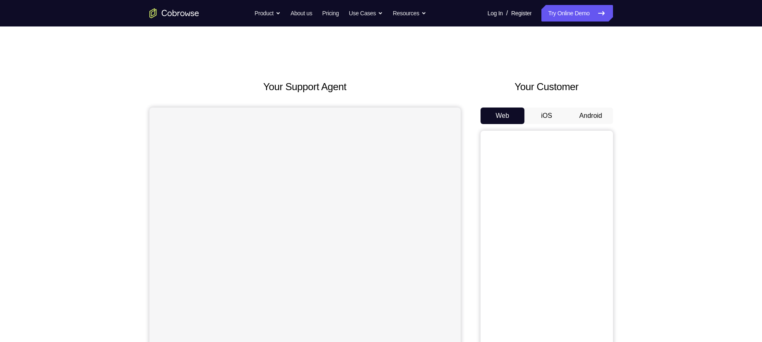
click at [605, 116] on button "Android" at bounding box center [590, 116] width 44 height 17
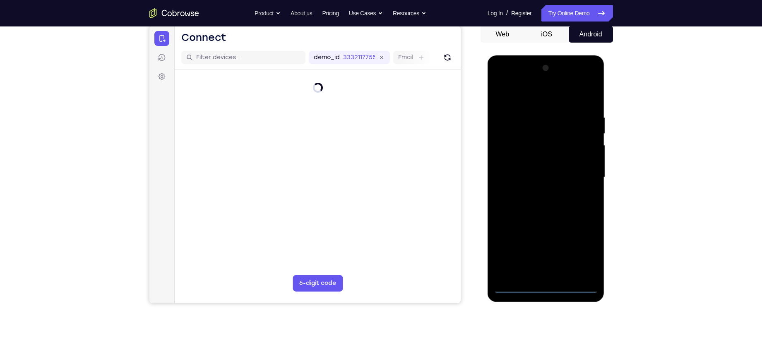
click at [519, 256] on div at bounding box center [546, 178] width 104 height 232
click at [542, 31] on button "iOS" at bounding box center [546, 34] width 44 height 17
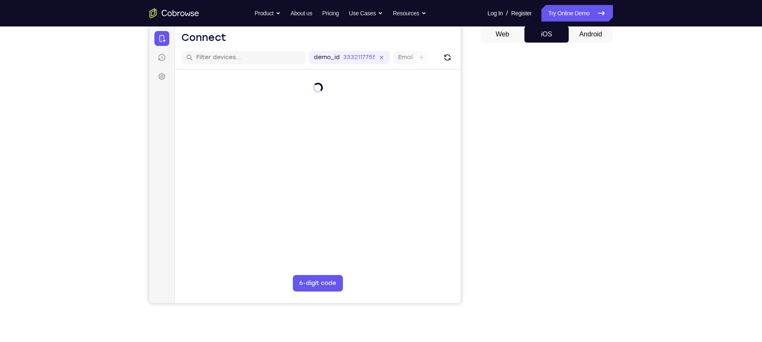
click at [585, 28] on button "Android" at bounding box center [590, 34] width 44 height 17
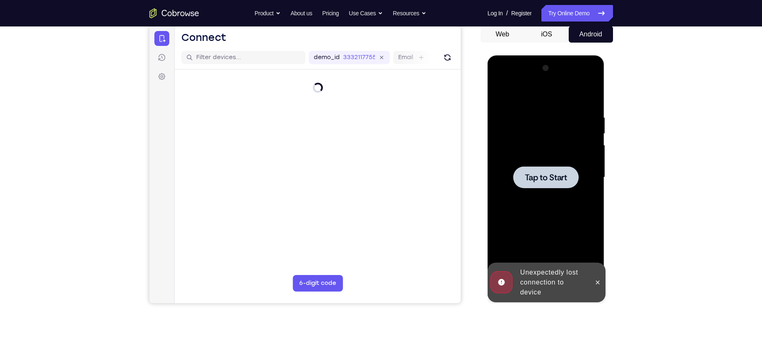
click at [539, 194] on div at bounding box center [546, 178] width 104 height 232
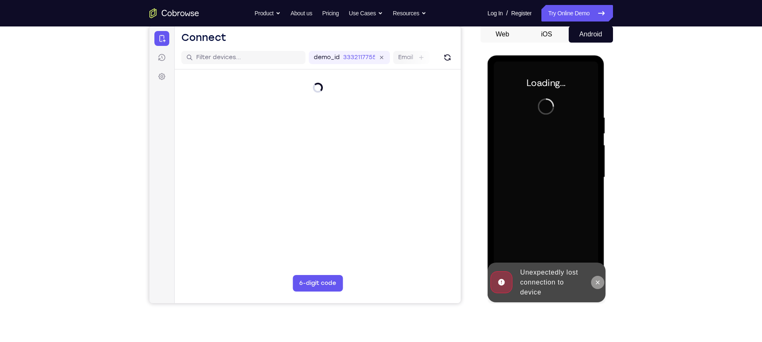
click at [596, 285] on icon at bounding box center [597, 282] width 7 height 7
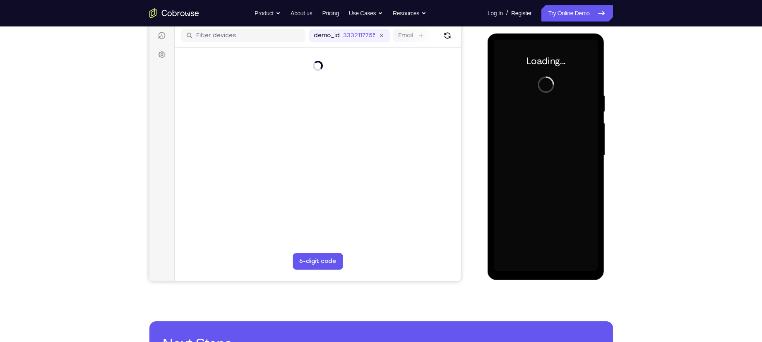
scroll to position [103, 0]
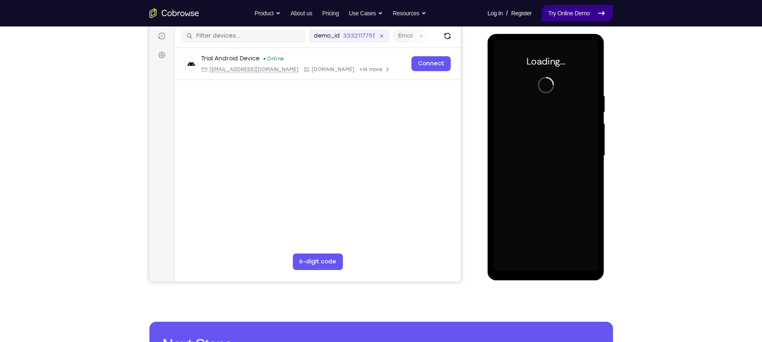
click at [567, 10] on link "Try Online Demo" at bounding box center [576, 13] width 71 height 17
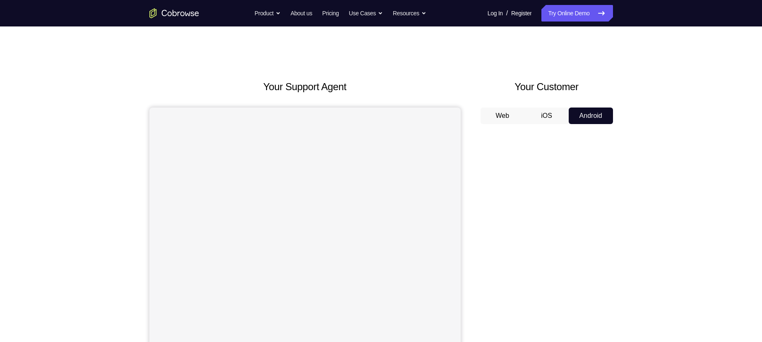
click at [539, 110] on button "iOS" at bounding box center [546, 116] width 44 height 17
click at [616, 124] on div "Your Support Agent Your Customer Web iOS Android Next Steps We’d be happy to gi…" at bounding box center [381, 299] width 530 height 546
click at [585, 118] on button "Android" at bounding box center [590, 116] width 44 height 17
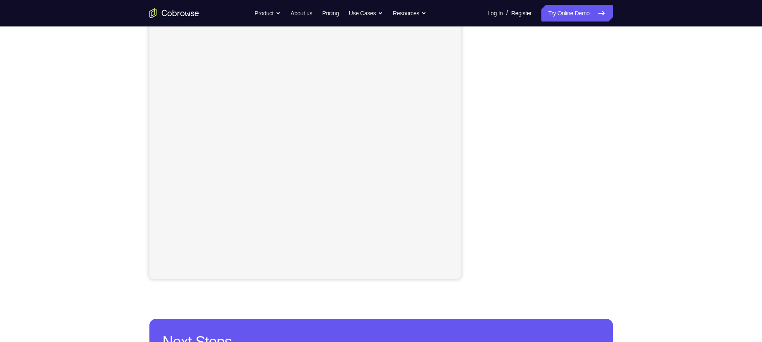
scroll to position [108, 0]
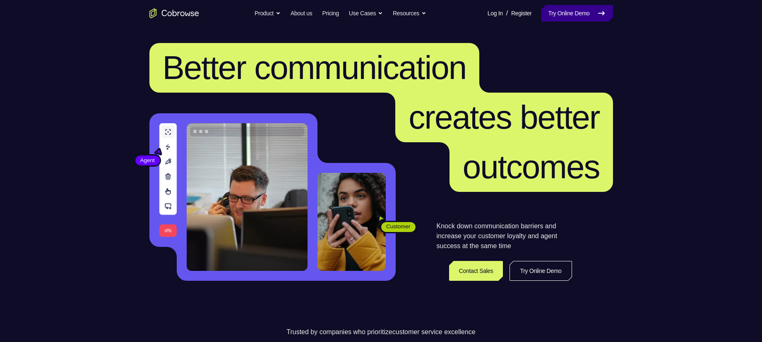
click at [560, 11] on link "Try Online Demo" at bounding box center [576, 13] width 71 height 17
click at [562, 13] on link "Try Online Demo" at bounding box center [576, 13] width 71 height 17
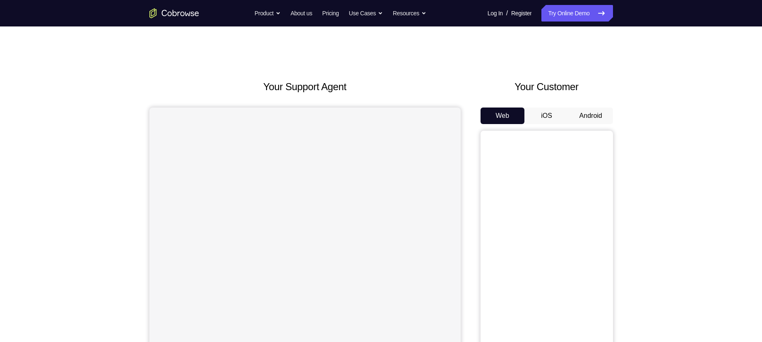
click at [579, 119] on button "Android" at bounding box center [590, 116] width 44 height 17
click at [583, 122] on button "Android" at bounding box center [590, 116] width 44 height 17
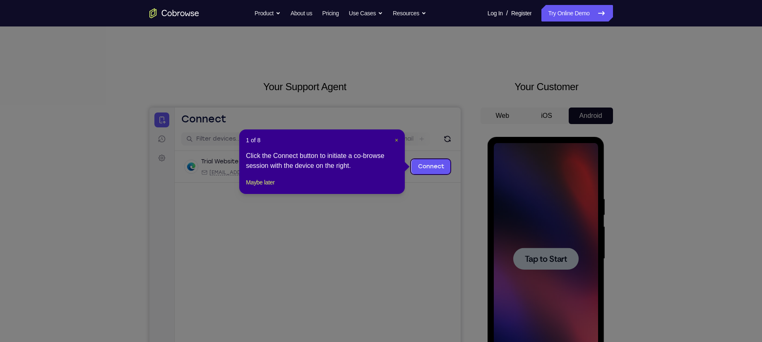
click at [396, 139] on span "×" at bounding box center [396, 140] width 3 height 7
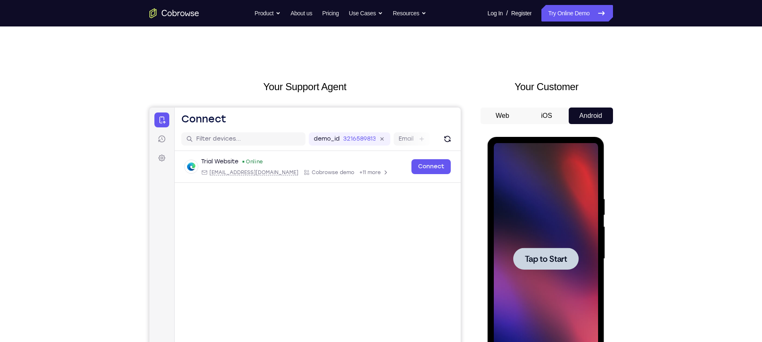
click at [554, 266] on div at bounding box center [545, 259] width 65 height 22
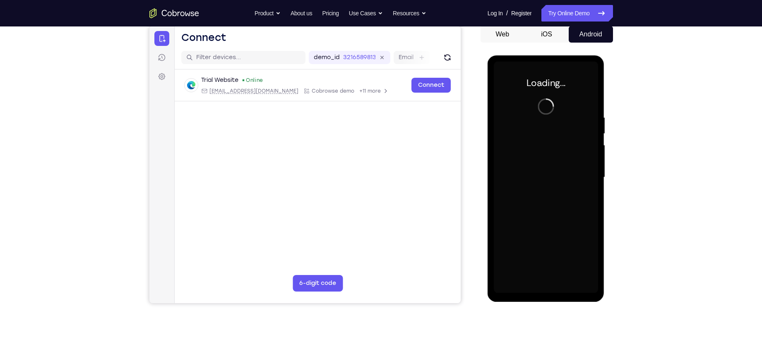
scroll to position [81, 0]
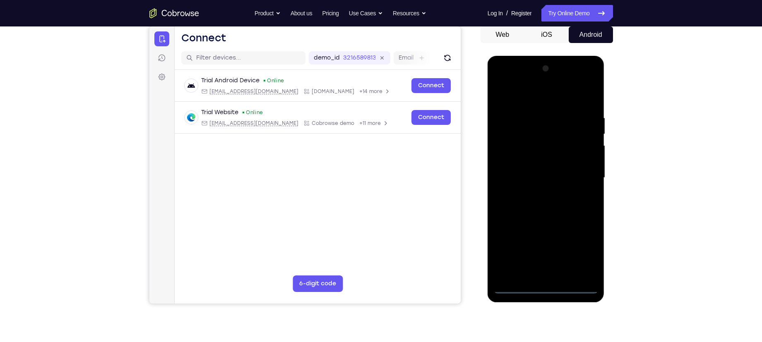
click at [548, 288] on div at bounding box center [546, 178] width 104 height 232
click at [578, 258] on div at bounding box center [546, 178] width 104 height 232
click at [586, 251] on div at bounding box center [546, 178] width 104 height 232
click at [512, 94] on div at bounding box center [546, 178] width 104 height 232
click at [578, 177] on div at bounding box center [546, 178] width 104 height 232
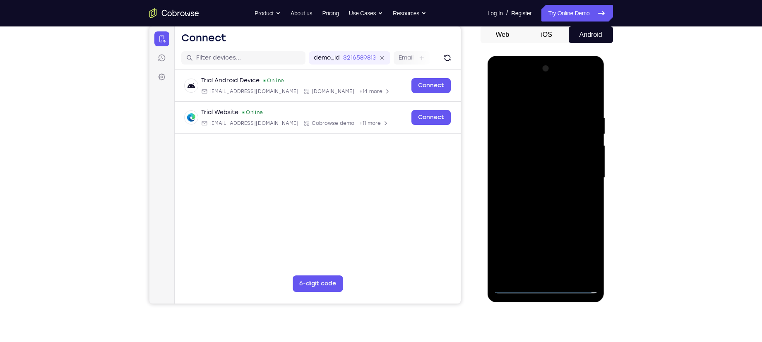
click at [534, 194] on div at bounding box center [546, 178] width 104 height 232
click at [533, 171] on div at bounding box center [546, 178] width 104 height 232
click at [526, 161] on div at bounding box center [546, 178] width 104 height 232
click at [528, 178] on div at bounding box center [546, 178] width 104 height 232
click at [537, 209] on div at bounding box center [546, 178] width 104 height 232
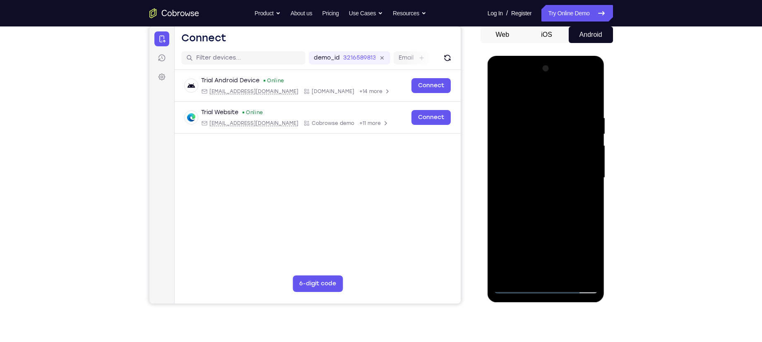
click at [534, 153] on div at bounding box center [546, 178] width 104 height 232
click at [543, 202] on div at bounding box center [546, 178] width 104 height 232
click at [532, 150] on div at bounding box center [546, 178] width 104 height 232
click at [532, 154] on div at bounding box center [546, 178] width 104 height 232
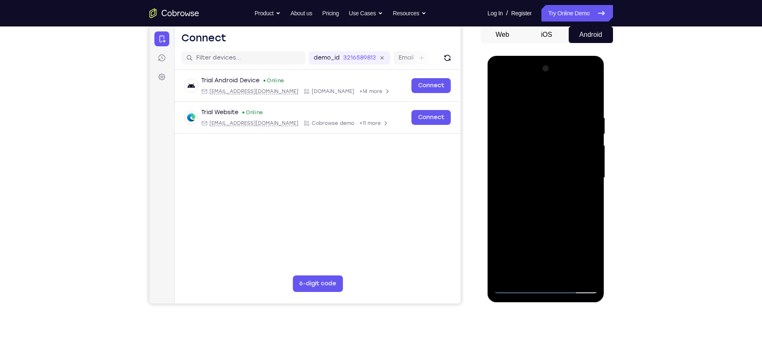
click at [532, 154] on div at bounding box center [546, 178] width 104 height 232
click at [528, 175] on div at bounding box center [546, 178] width 104 height 232
click at [552, 216] on div at bounding box center [546, 178] width 104 height 232
click at [591, 216] on div at bounding box center [546, 178] width 104 height 232
drag, startPoint x: 557, startPoint y: 207, endPoint x: 552, endPoint y: 183, distance: 24.5
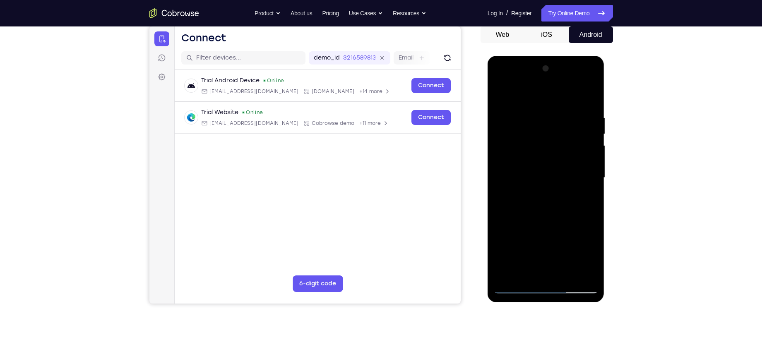
click at [552, 183] on div at bounding box center [546, 178] width 104 height 232
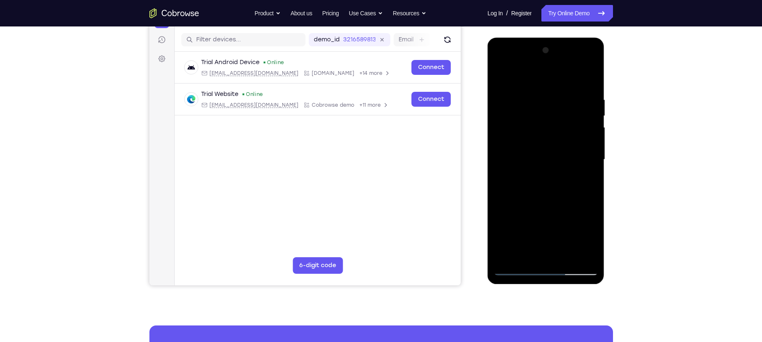
scroll to position [100, 0]
click at [566, 256] on div at bounding box center [546, 159] width 104 height 232
click at [542, 205] on div at bounding box center [546, 159] width 104 height 232
click at [530, 186] on div at bounding box center [546, 159] width 104 height 232
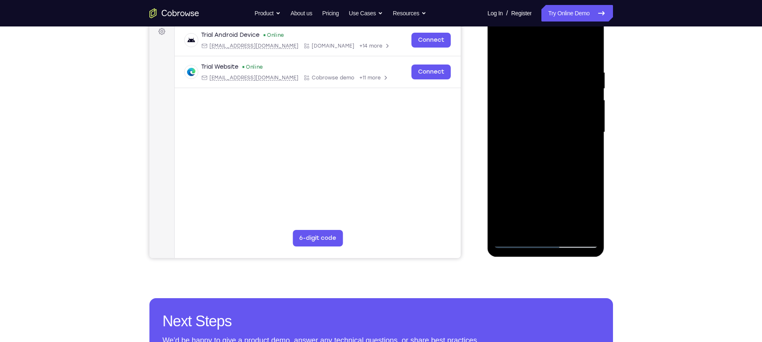
click at [515, 241] on div at bounding box center [546, 133] width 104 height 232
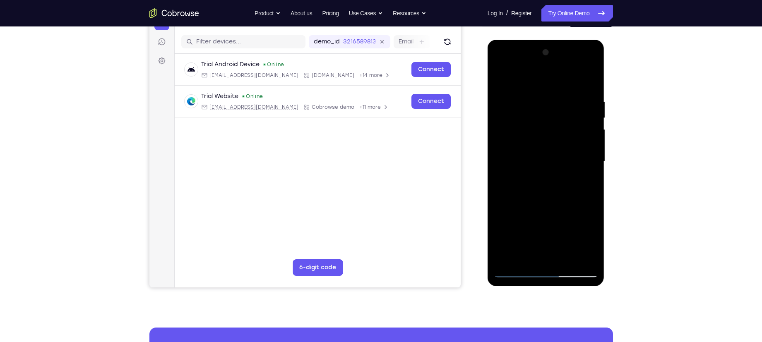
scroll to position [96, 0]
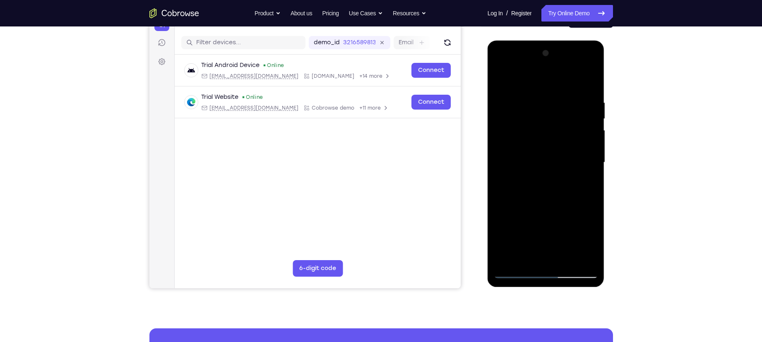
click at [510, 166] on div at bounding box center [546, 163] width 104 height 232
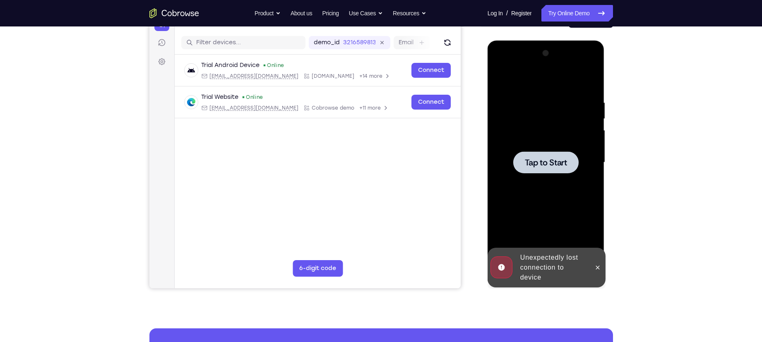
click at [525, 163] on span "Tap to Start" at bounding box center [546, 162] width 42 height 8
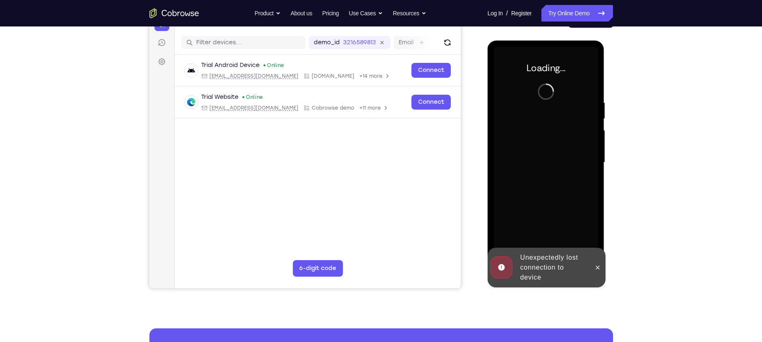
click at [520, 161] on div at bounding box center [546, 163] width 104 height 232
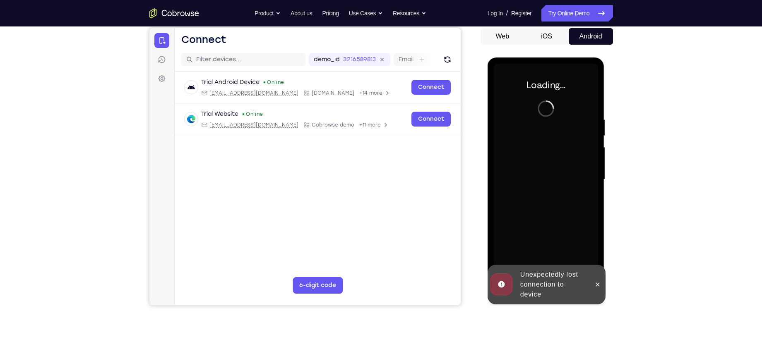
scroll to position [79, 0]
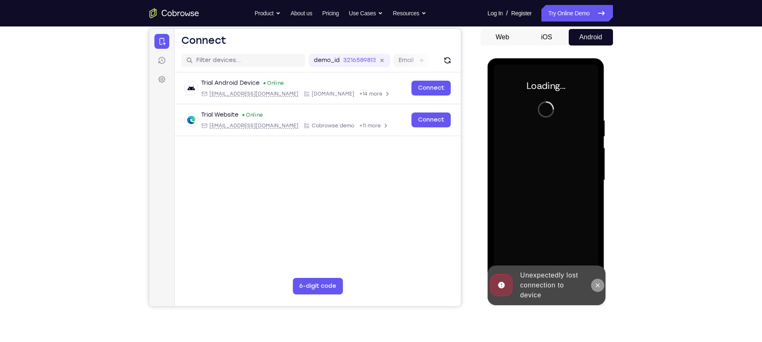
click at [596, 286] on icon at bounding box center [598, 285] width 4 height 4
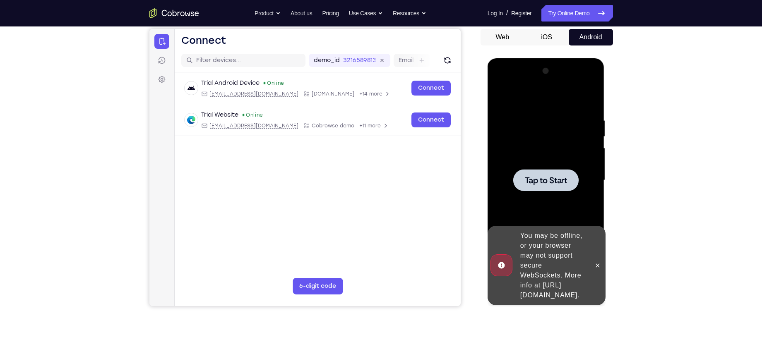
click at [535, 183] on span "Tap to Start" at bounding box center [546, 180] width 42 height 8
click at [597, 262] on icon at bounding box center [597, 265] width 7 height 7
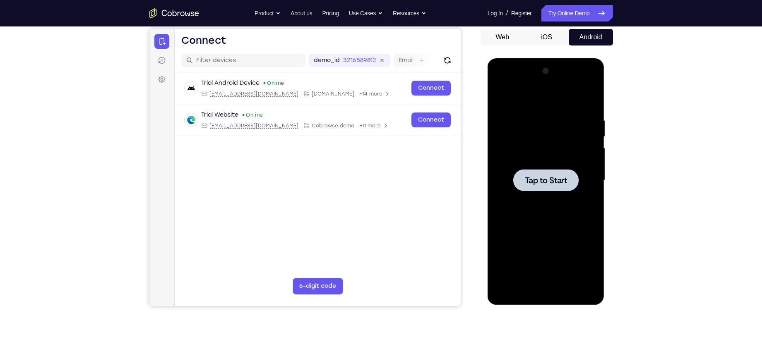
click at [556, 180] on span "Tap to Start" at bounding box center [546, 180] width 42 height 8
